Goal: Task Accomplishment & Management: Manage account settings

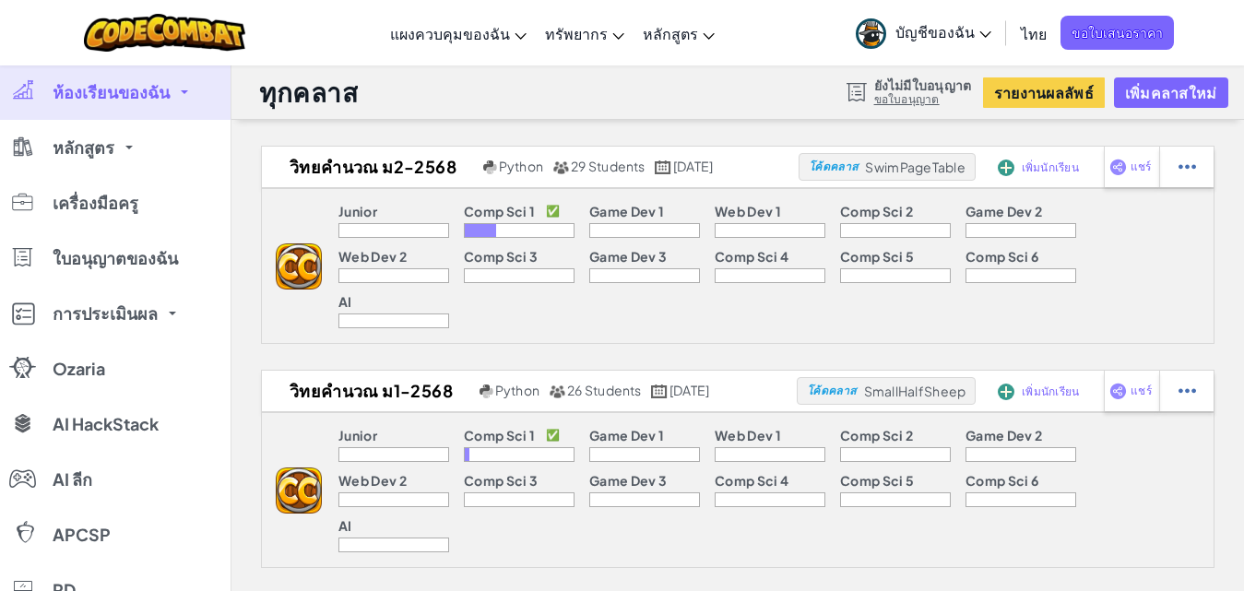
click at [494, 210] on p "Comp Sci 1" at bounding box center [499, 211] width 71 height 15
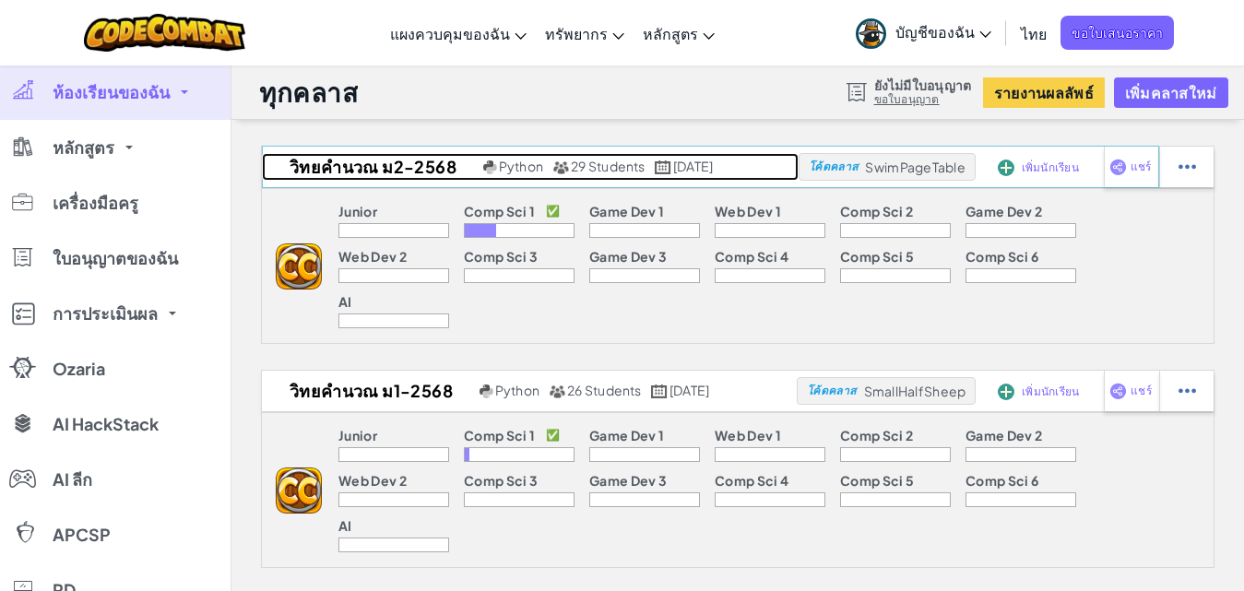
click at [420, 172] on h2 "วิทยคำนวณ ม2-2568" at bounding box center [370, 167] width 217 height 28
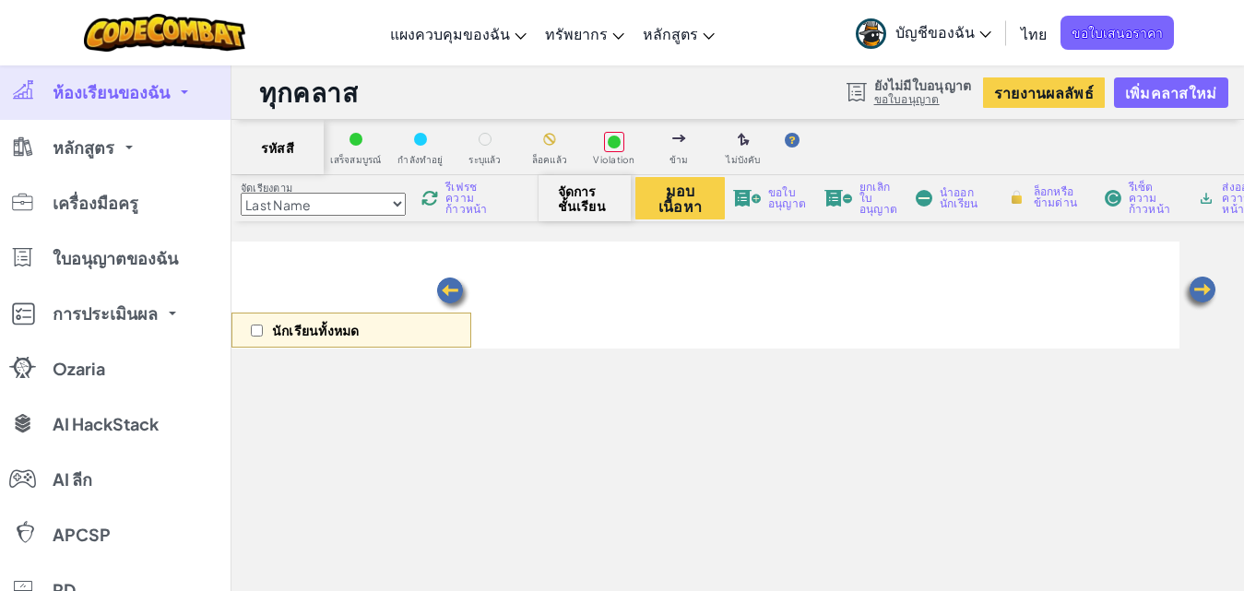
select select "560f1a9f22961295f9427742"
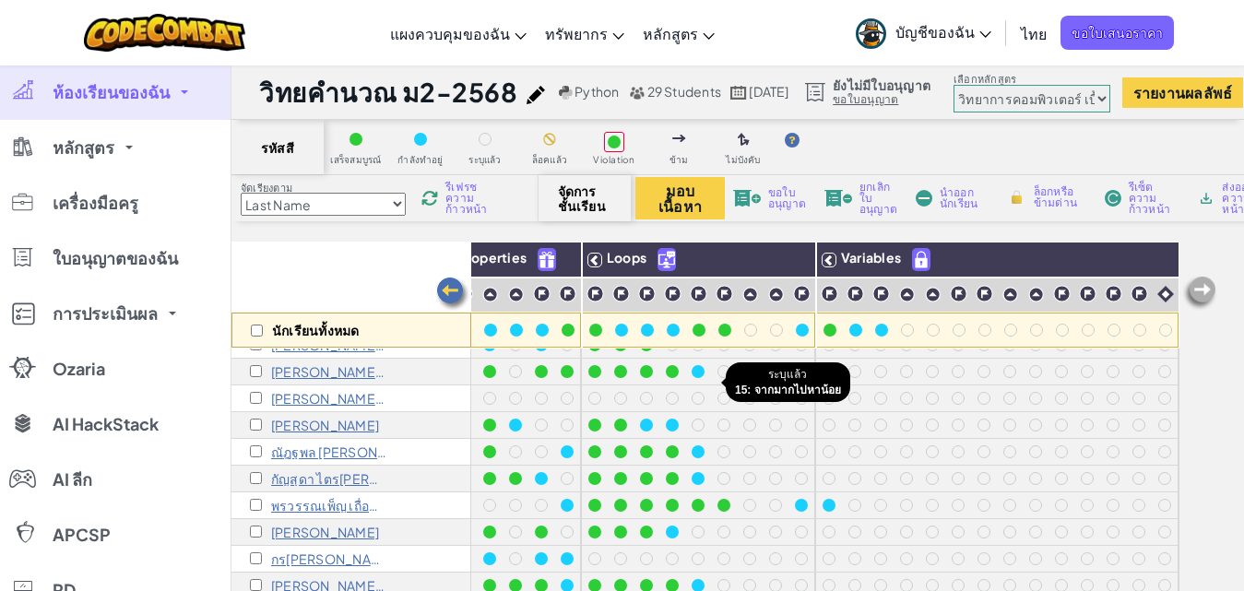
scroll to position [0, 296]
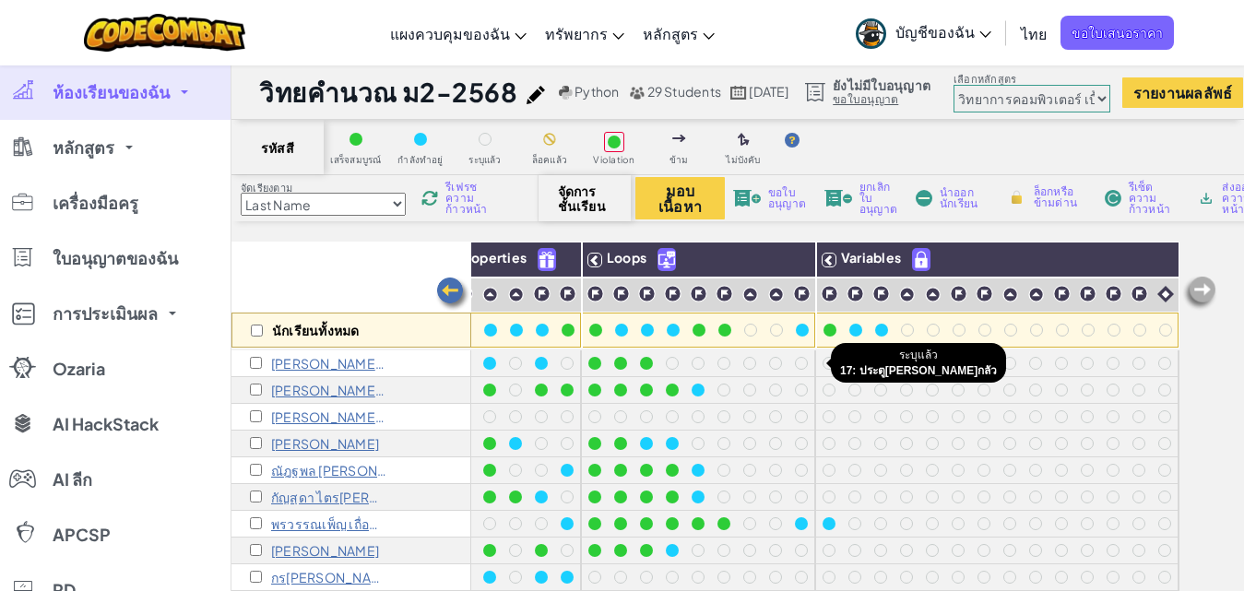
click at [823, 359] on div at bounding box center [829, 363] width 13 height 13
click at [823, 365] on div at bounding box center [829, 363] width 13 height 13
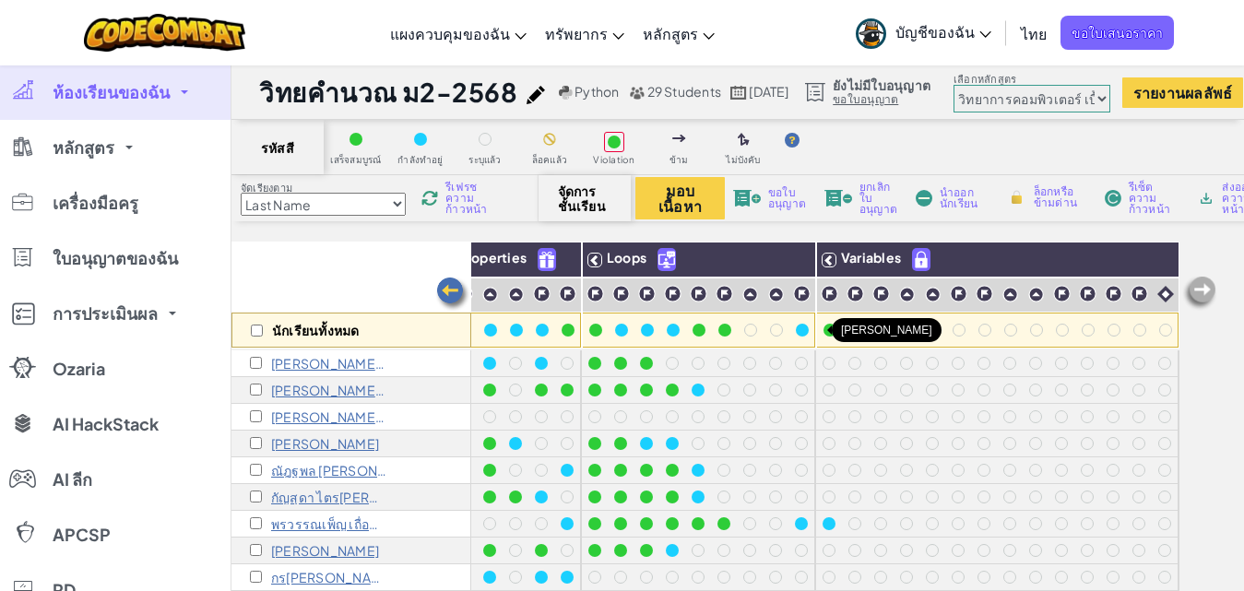
click at [824, 336] on div at bounding box center [830, 330] width 13 height 13
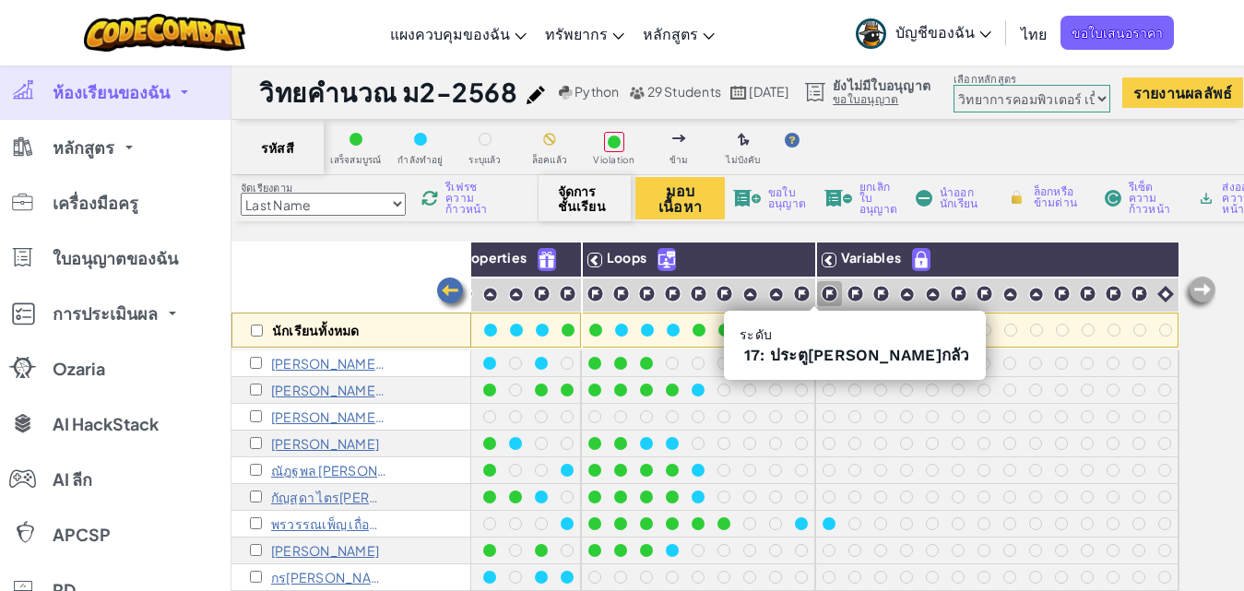
click at [821, 295] on img at bounding box center [830, 294] width 18 height 18
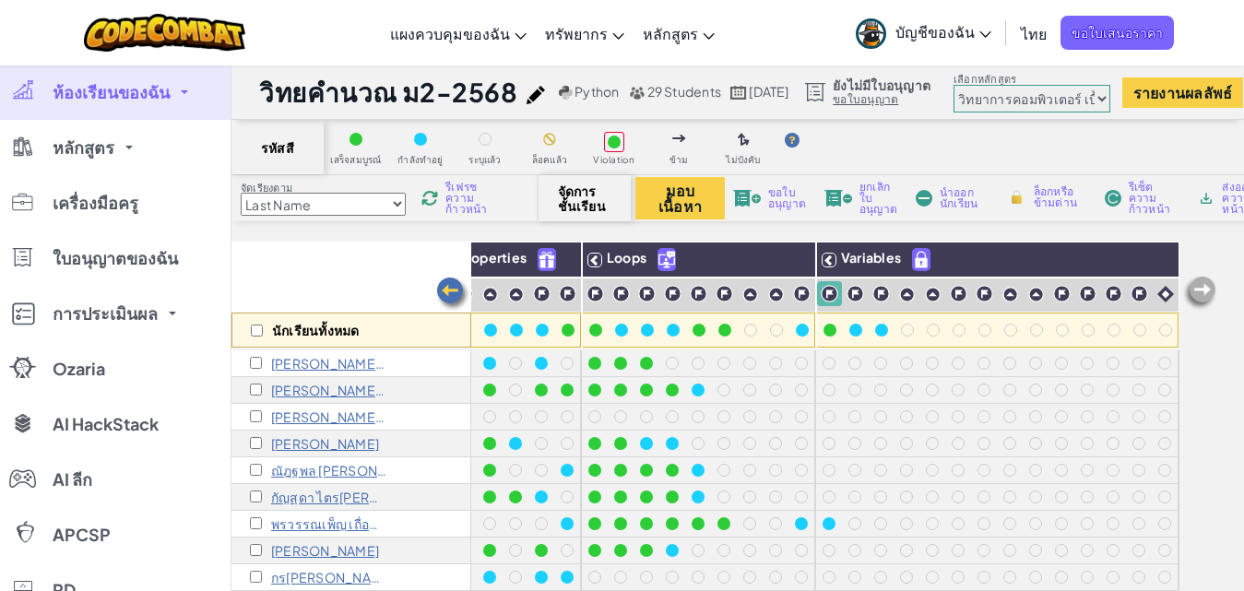
click at [821, 295] on img at bounding box center [830, 294] width 18 height 18
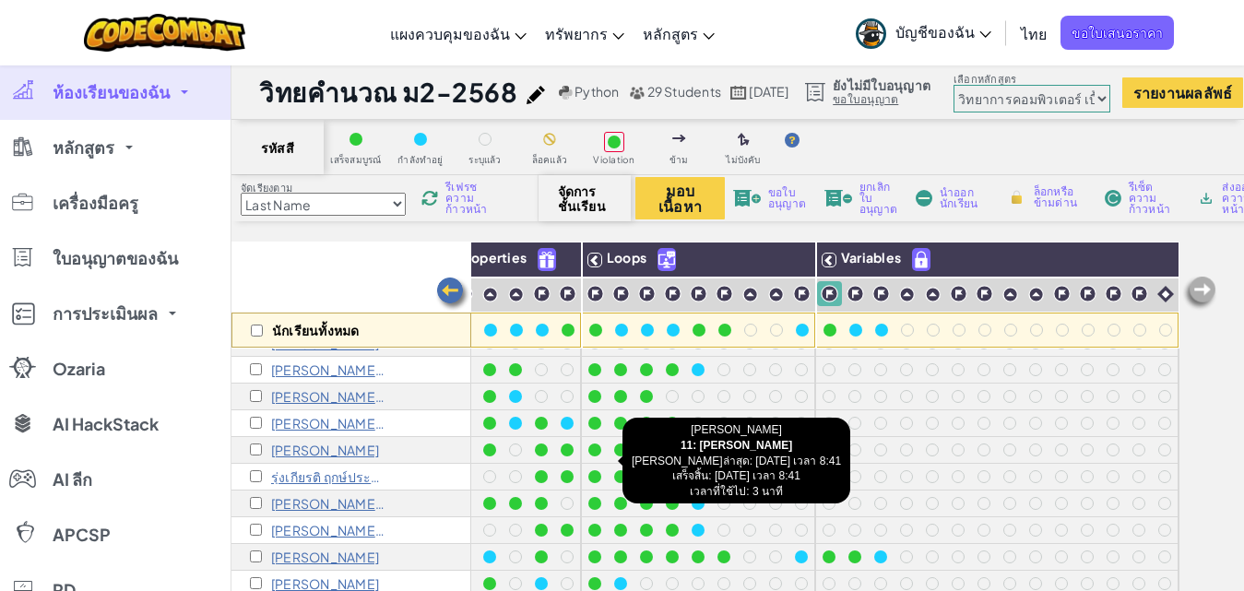
scroll to position [384, 296]
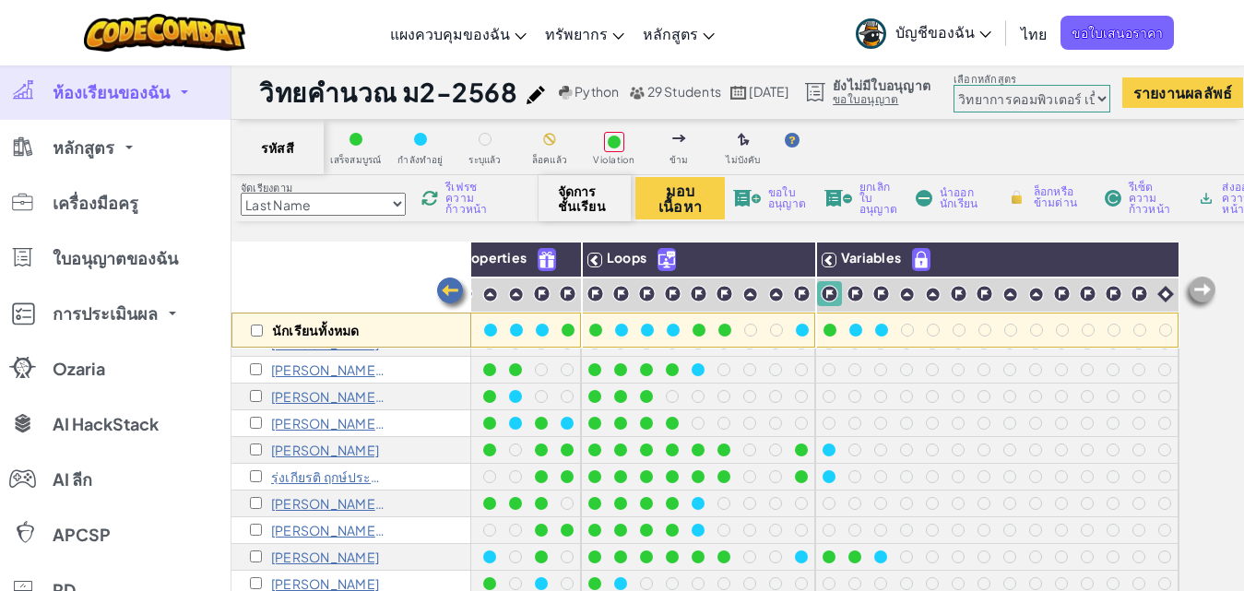
click at [62, 84] on span "ห้องเรียนของฉัน" at bounding box center [111, 92] width 117 height 17
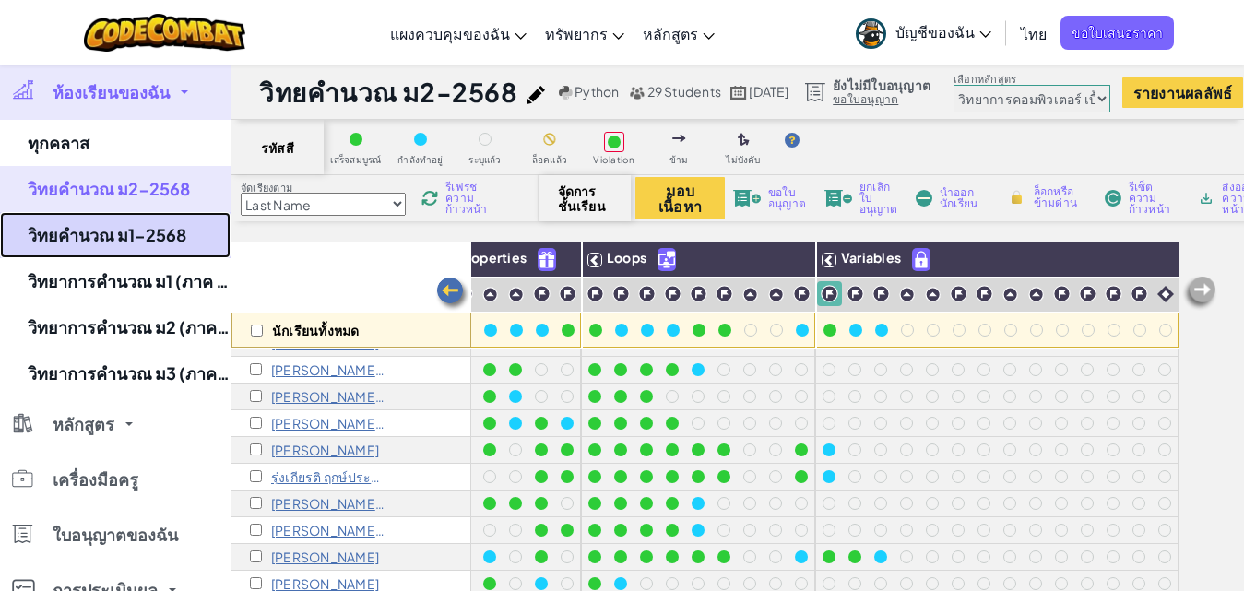
click at [150, 232] on link "วิทยคำนวณ ม1-2568" at bounding box center [115, 235] width 231 height 46
select select "560f1a9f22961295f9427742"
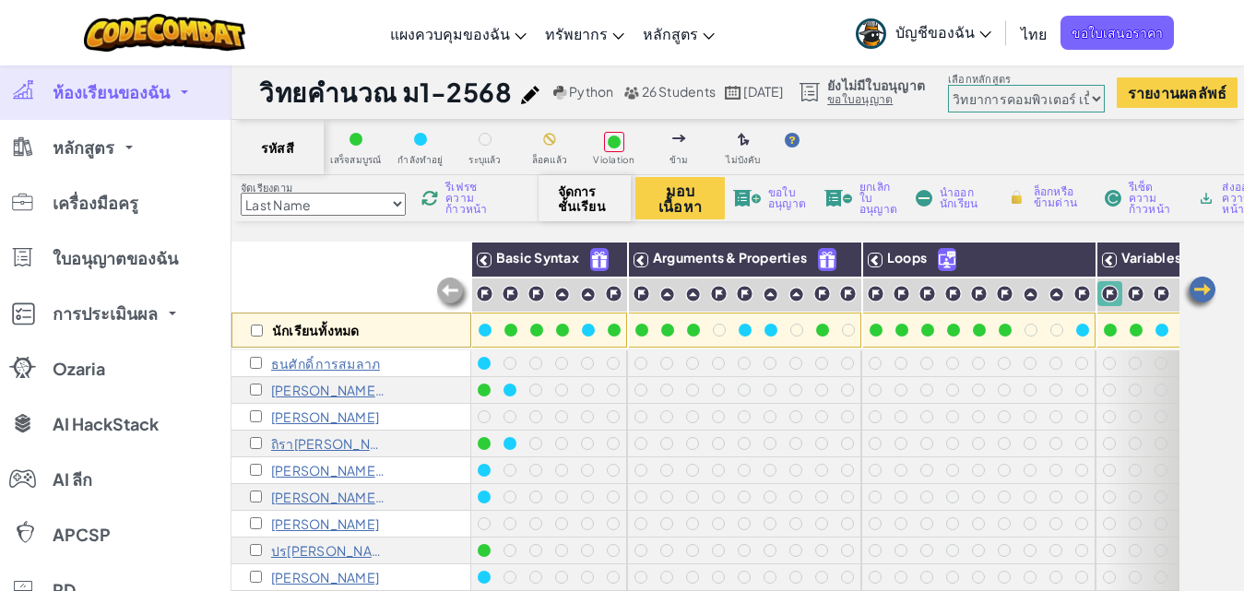
click at [959, 39] on span "บัญชีของฉัน" at bounding box center [944, 31] width 96 height 19
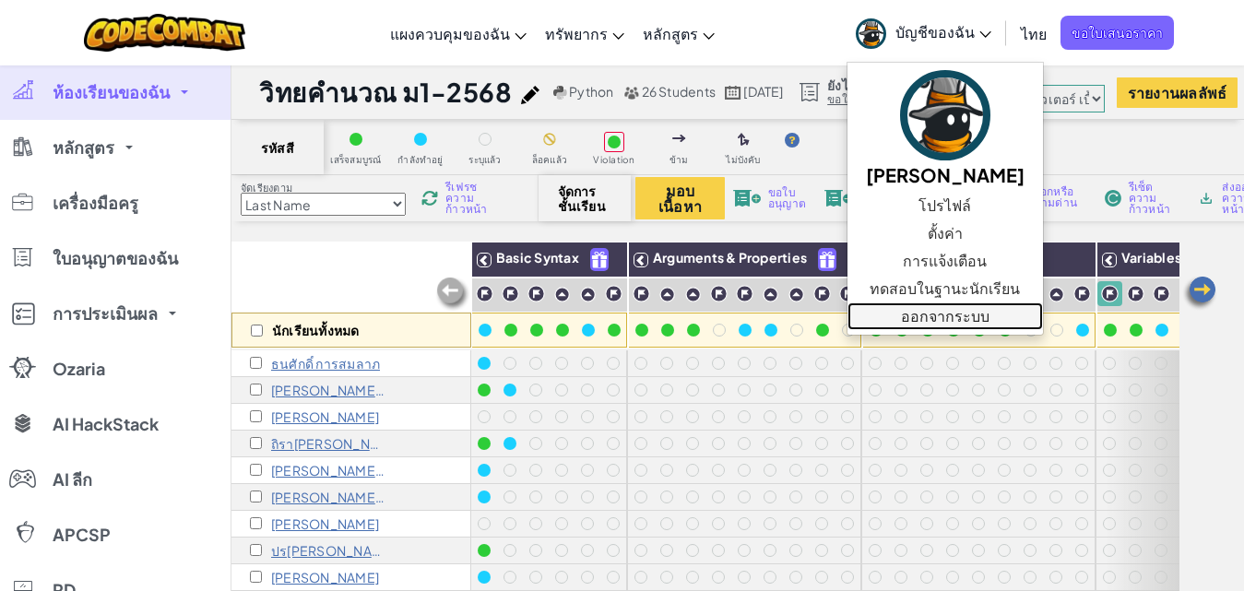
click at [964, 321] on link "ออกจากระบบ" at bounding box center [946, 317] width 196 height 28
